Goal: Task Accomplishment & Management: Manage account settings

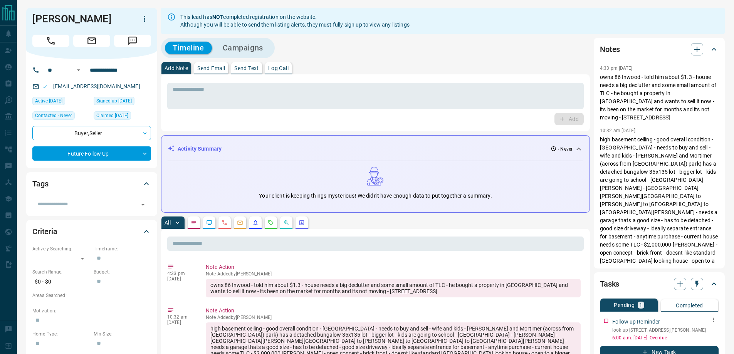
click at [714, 322] on icon "button" at bounding box center [713, 320] width 6 height 6
click at [701, 327] on li "Edit" at bounding box center [701, 328] width 34 height 12
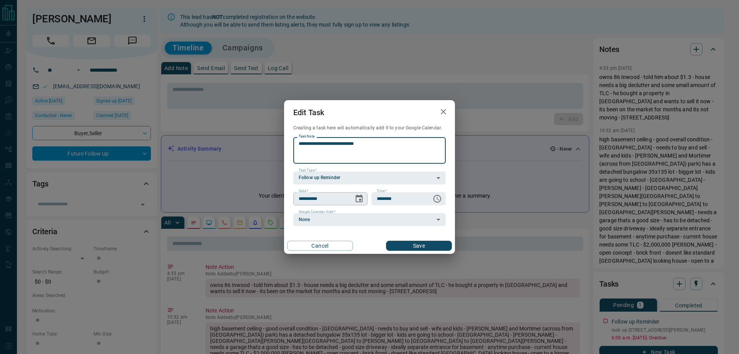
click at [362, 198] on icon "Choose date, selected date is Sep 16, 2025" at bounding box center [359, 198] width 7 height 8
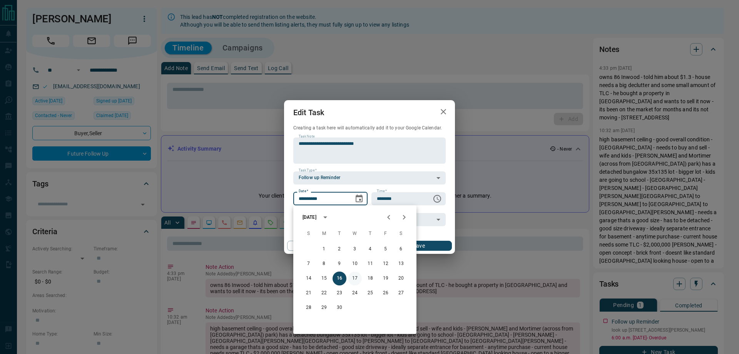
click at [357, 277] on button "17" at bounding box center [355, 279] width 14 height 14
type input "**********"
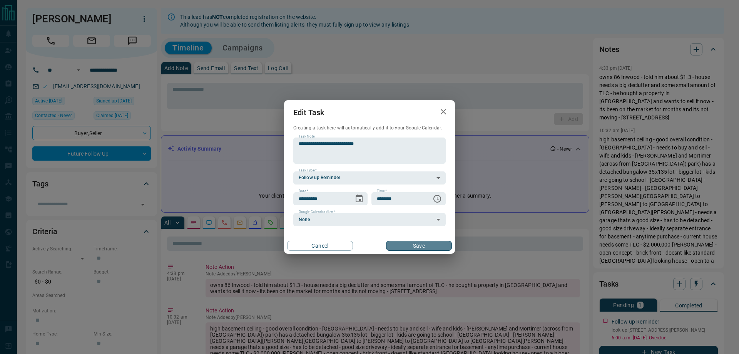
click at [409, 244] on button "Save" at bounding box center [419, 246] width 66 height 10
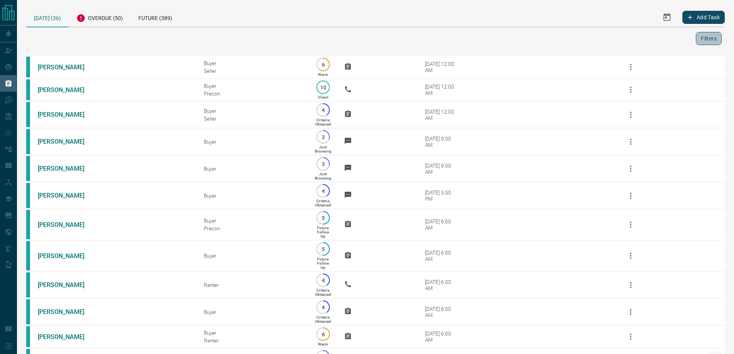
click at [704, 39] on button "Filters" at bounding box center [709, 38] width 26 height 13
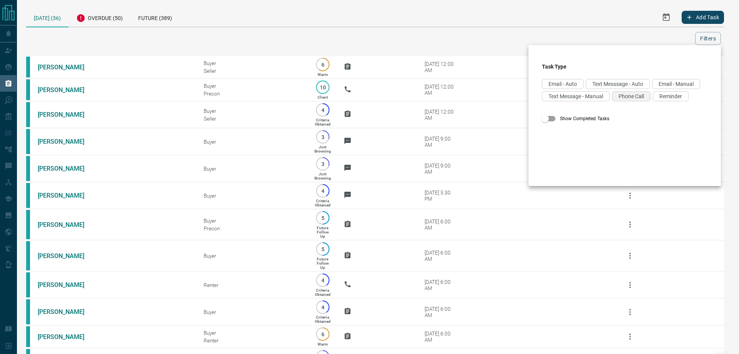
click at [619, 99] on span "Phone Call" at bounding box center [631, 96] width 25 height 6
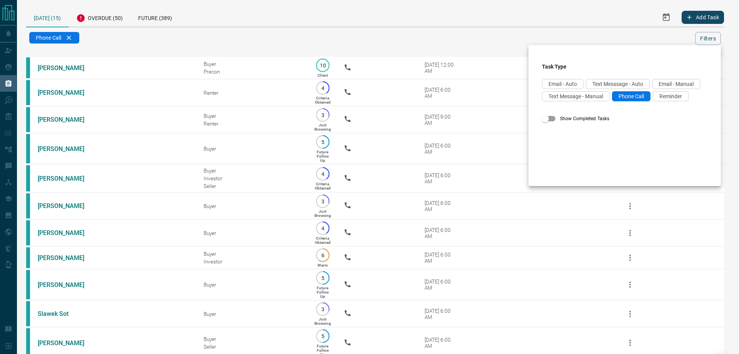
click at [119, 49] on div at bounding box center [369, 177] width 739 height 354
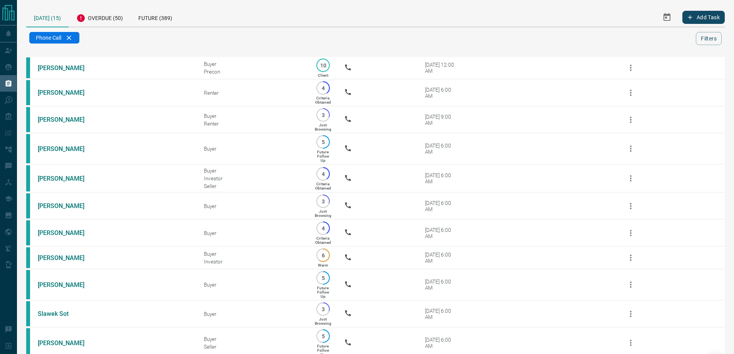
click at [133, 50] on div "Today (15) Overdue (50) Future (389) Add Task Phone Call Filters Scroll to Top …" at bounding box center [375, 257] width 698 height 498
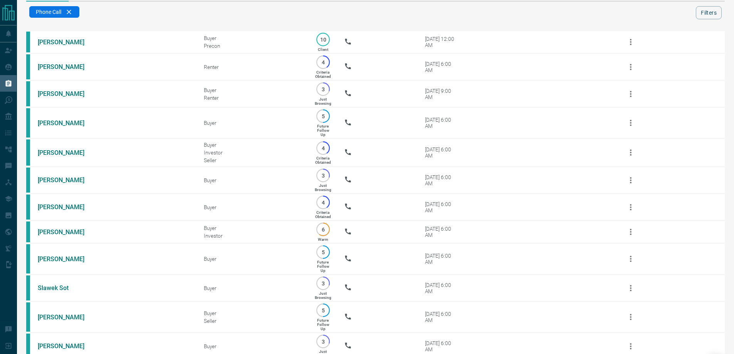
scroll to position [39, 0]
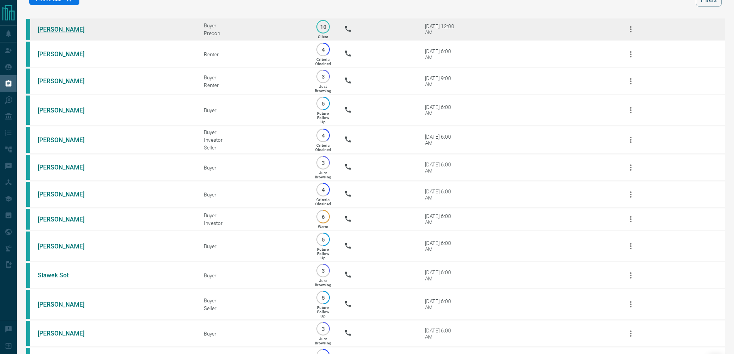
click at [55, 29] on link "Rachel Park" at bounding box center [67, 29] width 58 height 7
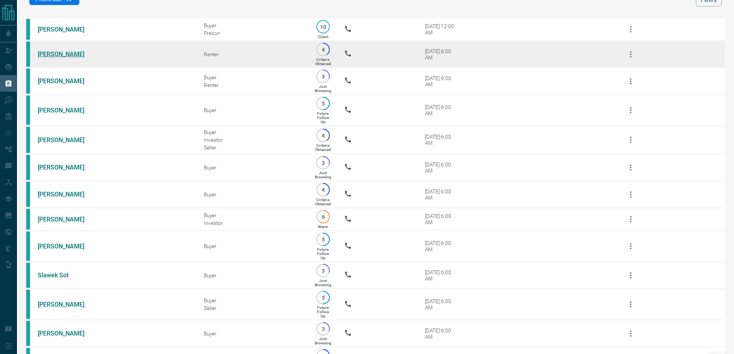
click at [54, 55] on link "Aaron Palachi" at bounding box center [67, 53] width 58 height 7
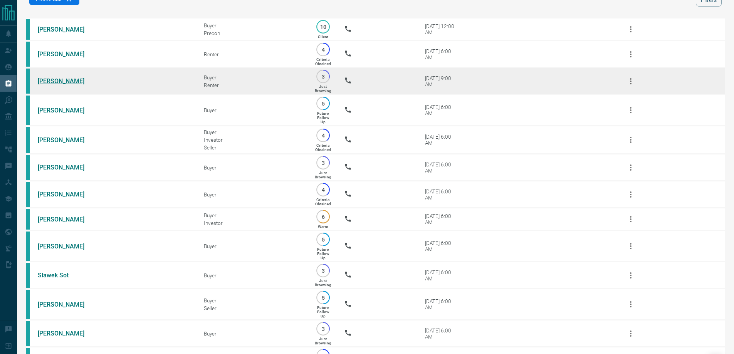
click at [43, 84] on link "Ghazal Hessary" at bounding box center [67, 80] width 58 height 7
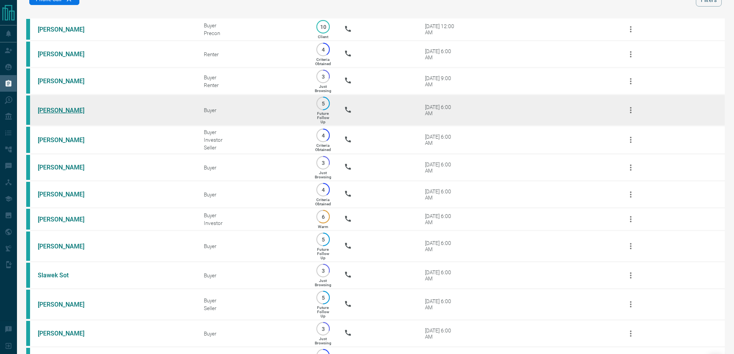
click at [40, 114] on link "Reeja Thomas" at bounding box center [67, 110] width 58 height 7
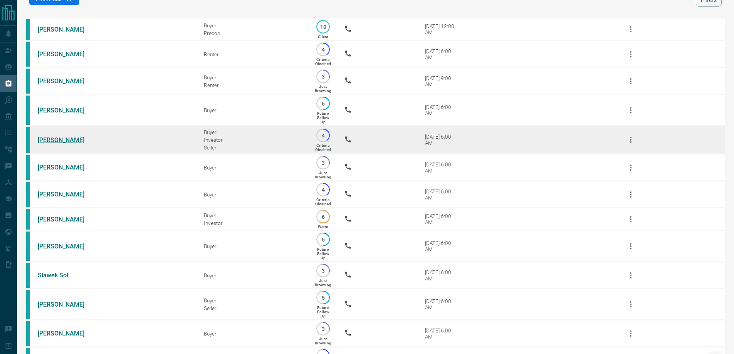
click at [40, 144] on link "Francesco Butera" at bounding box center [67, 139] width 58 height 7
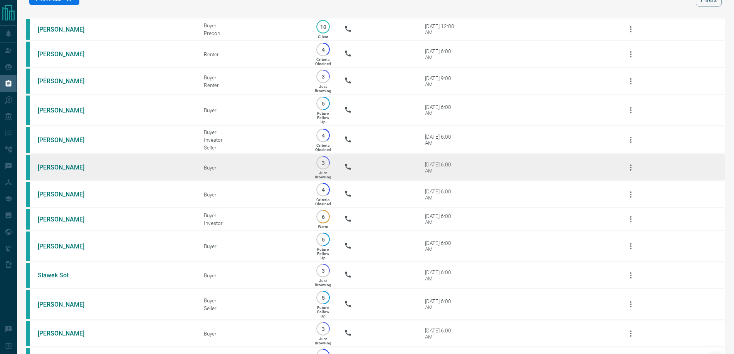
click at [50, 171] on link "Jane Evans Williams" at bounding box center [67, 167] width 58 height 7
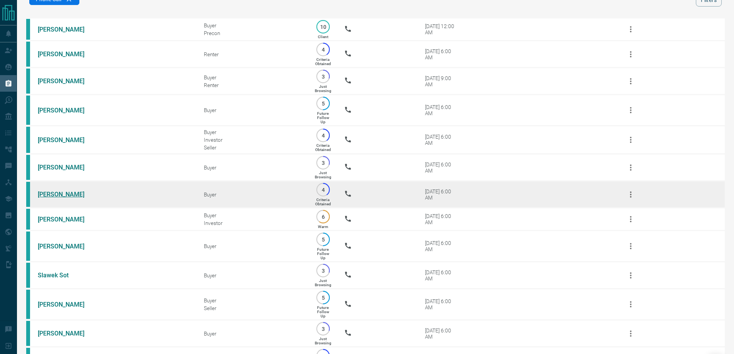
click at [55, 198] on link "Anju Gupta" at bounding box center [67, 194] width 58 height 7
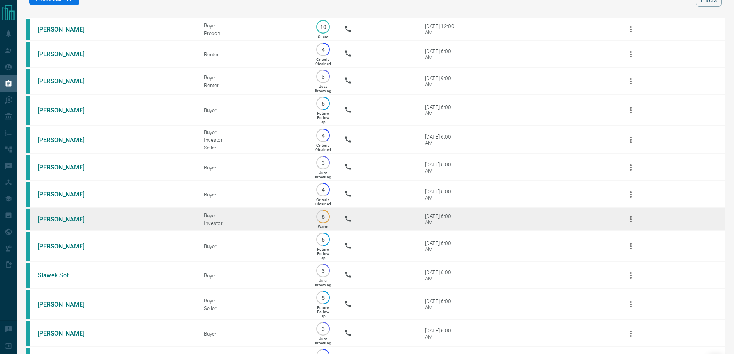
click at [52, 223] on link "Sarah Rohoman" at bounding box center [67, 219] width 58 height 7
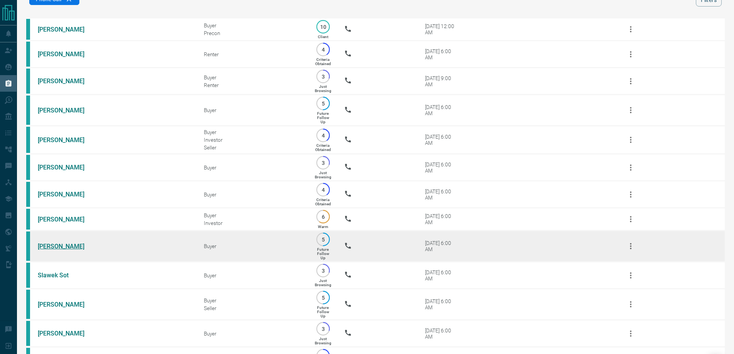
click at [46, 250] on link "Akshay Gandhi" at bounding box center [67, 246] width 58 height 7
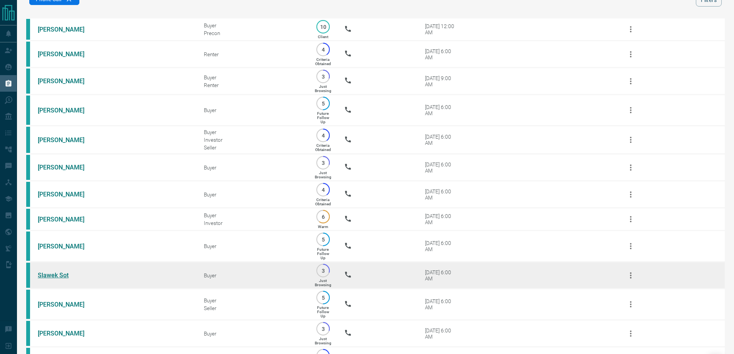
click at [42, 279] on link "Slawek Sot" at bounding box center [67, 275] width 58 height 7
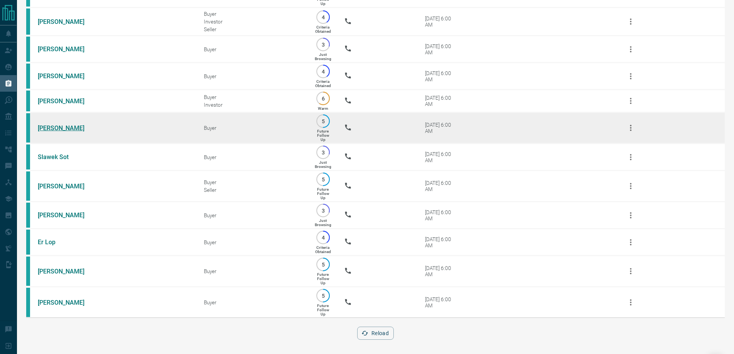
scroll to position [184, 0]
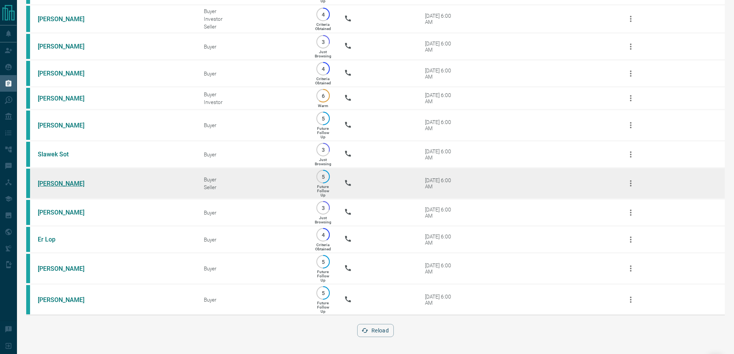
click at [55, 180] on link "Himanshu Patel" at bounding box center [67, 183] width 58 height 7
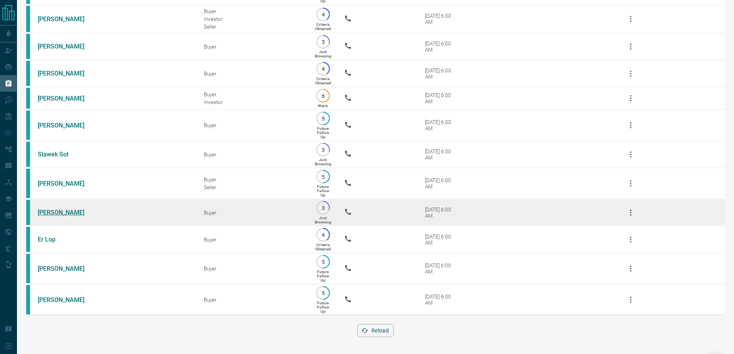
click at [42, 209] on link "Priya Khamar" at bounding box center [67, 212] width 58 height 7
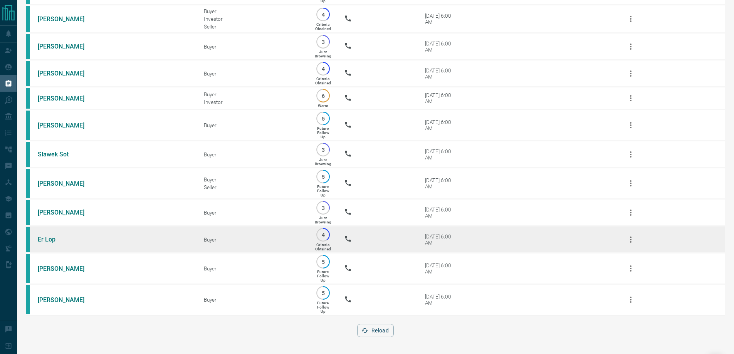
click at [40, 236] on link "Er Lop" at bounding box center [67, 239] width 58 height 7
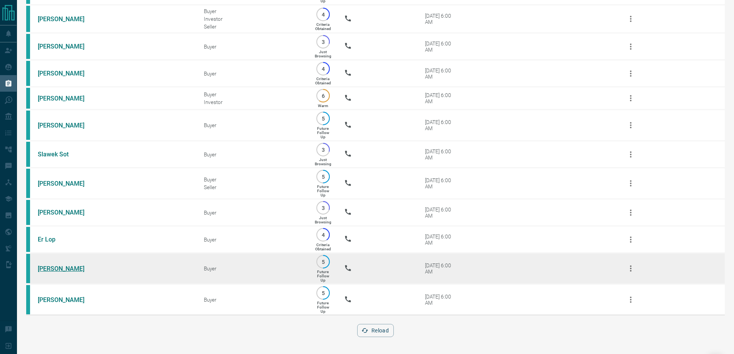
click at [43, 265] on link "Jeremy Neuringer" at bounding box center [67, 268] width 58 height 7
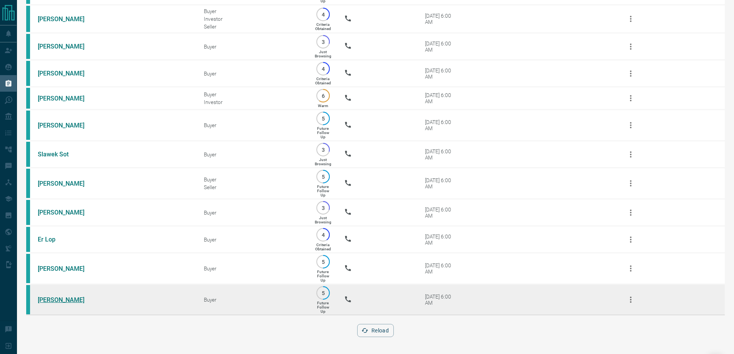
click at [46, 298] on link "Pareena Kundnani" at bounding box center [67, 299] width 58 height 7
